Goal: Transaction & Acquisition: Book appointment/travel/reservation

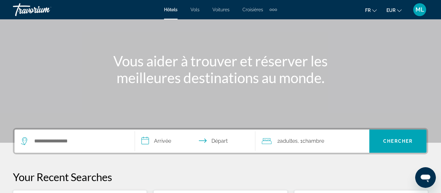
scroll to position [52, 0]
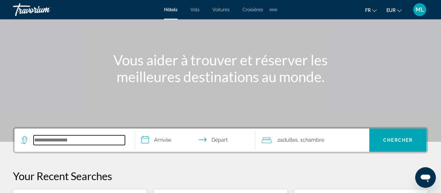
click at [88, 145] on input "Search hotel destination" at bounding box center [79, 141] width 91 height 10
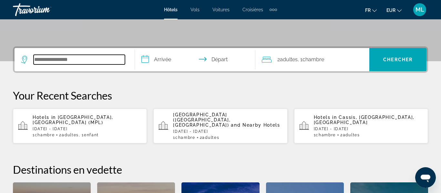
scroll to position [158, 0]
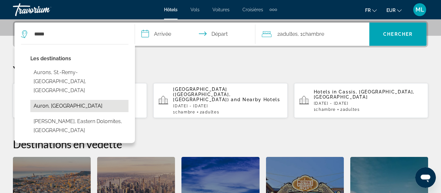
click at [48, 100] on button "Auron, [GEOGRAPHIC_DATA]" at bounding box center [79, 106] width 98 height 12
type input "**********"
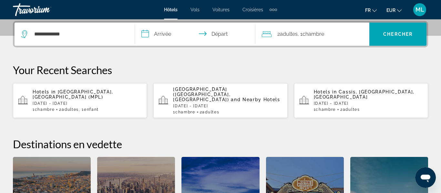
click at [170, 34] on input "**********" at bounding box center [196, 35] width 123 height 25
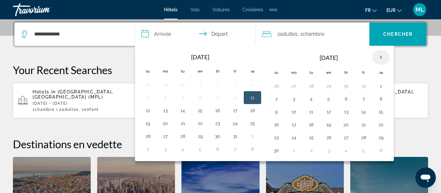
click at [382, 59] on th "Next month" at bounding box center [380, 57] width 17 height 14
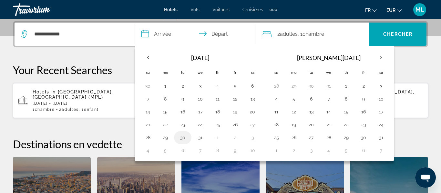
click at [182, 137] on button "30" at bounding box center [183, 137] width 10 height 9
click at [345, 86] on button "1" at bounding box center [346, 86] width 10 height 9
type input "**********"
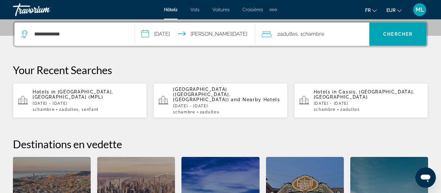
click at [336, 34] on div "2 Adulte Adultes , 1 Chambre pièces" at bounding box center [316, 34] width 108 height 9
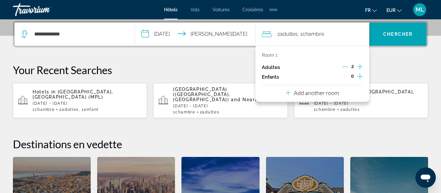
click at [359, 79] on icon "Increment children" at bounding box center [360, 77] width 6 height 8
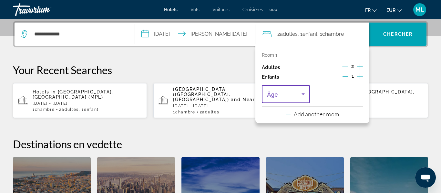
click at [302, 96] on icon "Travelers: 2 adults, 1 child" at bounding box center [303, 94] width 8 height 8
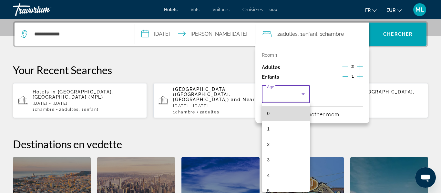
click at [291, 118] on mat-option "0" at bounding box center [286, 114] width 48 height 16
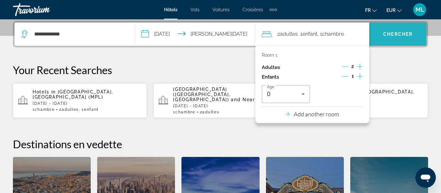
click at [377, 41] on span "Search" at bounding box center [397, 34] width 57 height 16
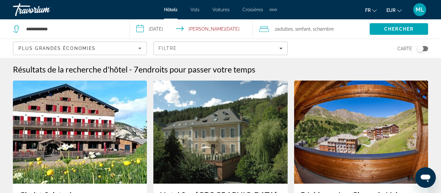
click at [422, 49] on div "Toggle map" at bounding box center [420, 49] width 6 height 6
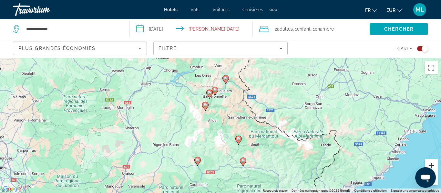
click at [429, 163] on button "Zoom avant" at bounding box center [431, 166] width 13 height 13
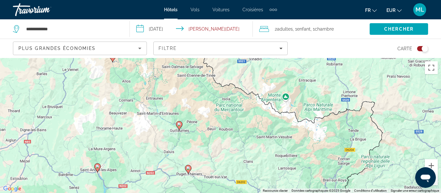
drag, startPoint x: 275, startPoint y: 126, endPoint x: 197, endPoint y: 94, distance: 84.9
click at [197, 94] on div "Pour activer le glissement avec le clavier, appuyez sur Alt+Entrée. Une fois ce…" at bounding box center [220, 125] width 441 height 135
click at [434, 166] on button "Zoom avant" at bounding box center [431, 166] width 13 height 13
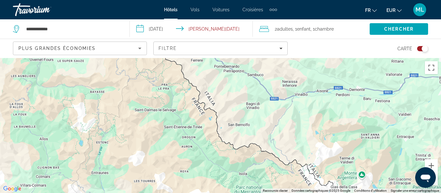
drag, startPoint x: 237, startPoint y: 98, endPoint x: 249, endPoint y: 201, distance: 103.7
click at [249, 193] on html "**********" at bounding box center [220, 96] width 441 height 193
click at [420, 49] on div "Toggle map" at bounding box center [422, 48] width 11 height 5
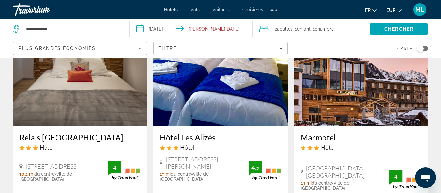
scroll to position [311, 0]
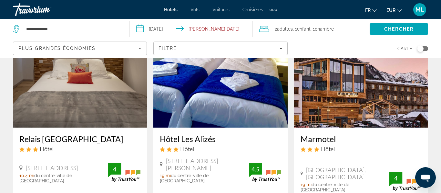
click at [136, 52] on icon "Sort by" at bounding box center [140, 49] width 8 height 8
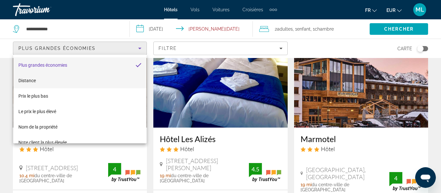
click at [101, 80] on mat-option "Distance" at bounding box center [79, 81] width 133 height 16
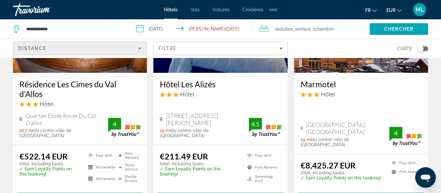
scroll to position [346, 0]
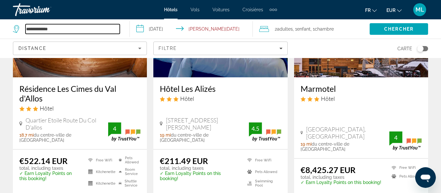
drag, startPoint x: 60, startPoint y: 26, endPoint x: 12, endPoint y: 24, distance: 48.2
click at [12, 24] on app-destination-search "**********" at bounding box center [65, 28] width 130 height 19
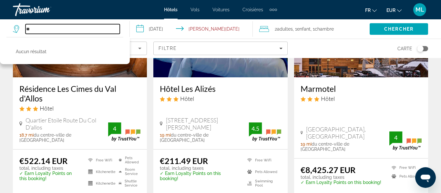
type input "*"
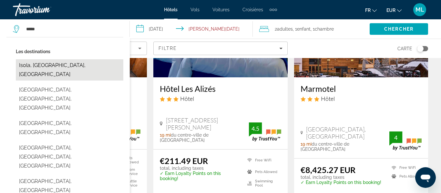
click at [35, 65] on button "Isola, [GEOGRAPHIC_DATA], [GEOGRAPHIC_DATA]" at bounding box center [70, 69] width 108 height 21
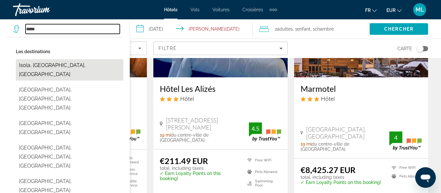
type input "**********"
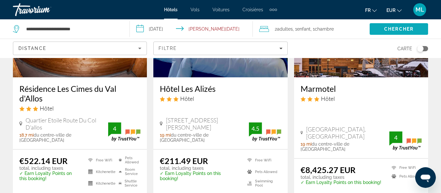
click at [377, 29] on span "Search" at bounding box center [399, 29] width 58 height 16
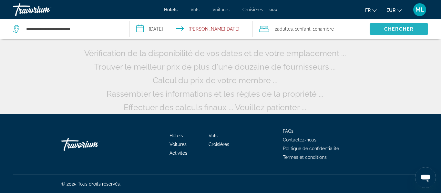
scroll to position [67, 0]
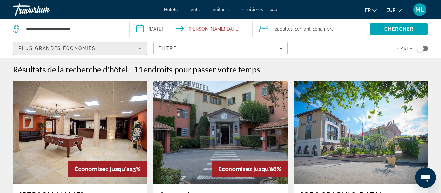
click at [136, 50] on icon "Sort by" at bounding box center [140, 49] width 8 height 8
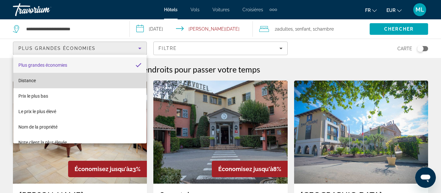
click at [122, 76] on mat-option "Distance" at bounding box center [79, 81] width 133 height 16
